Goal: Task Accomplishment & Management: Complete application form

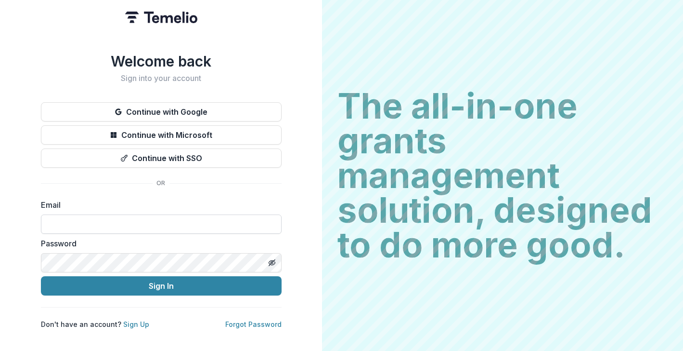
click at [151, 223] on input at bounding box center [161, 223] width 241 height 19
paste input "**********"
type input "**********"
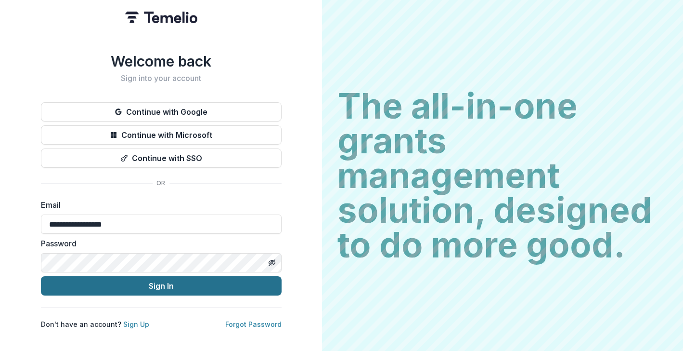
click at [150, 285] on button "Sign In" at bounding box center [161, 285] width 241 height 19
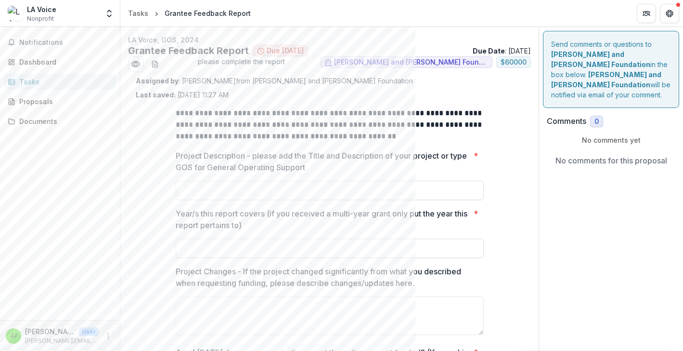
scroll to position [40, 0]
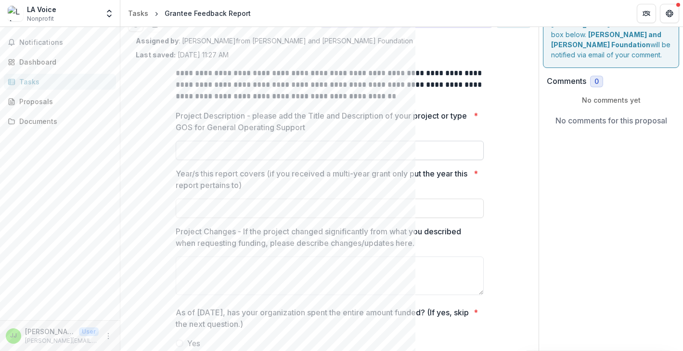
click at [367, 147] on input "Project Description - please add the Title and Description of your project or t…" at bounding box center [330, 150] width 308 height 19
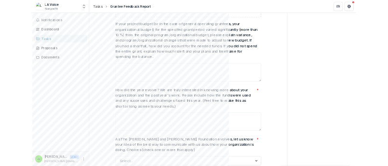
scroll to position [554, 0]
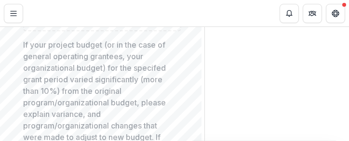
click at [108, 58] on p "If your project budget (or in the case of general operating grantees, your orga…" at bounding box center [99, 120] width 152 height 162
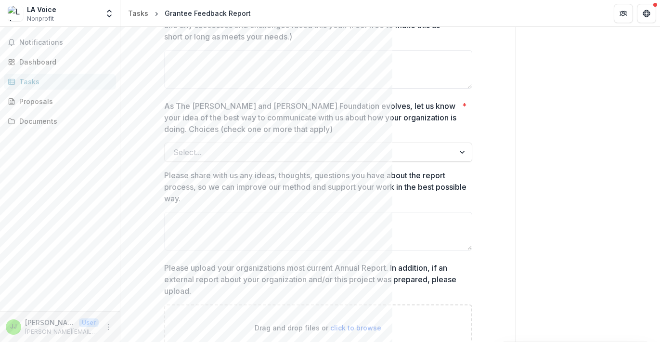
scroll to position [733, 0]
click at [229, 154] on div at bounding box center [309, 151] width 273 height 13
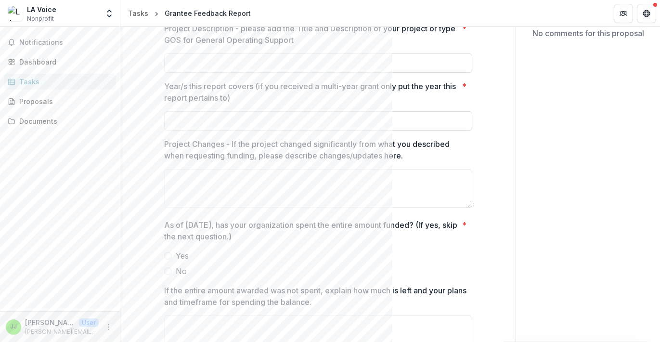
scroll to position [132, 0]
